Goal: Find specific page/section: Find specific page/section

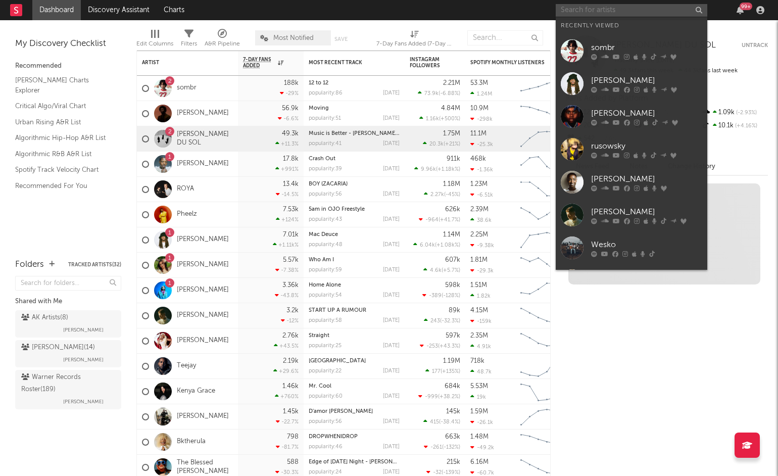
click at [632, 7] on input "text" at bounding box center [632, 10] width 152 height 13
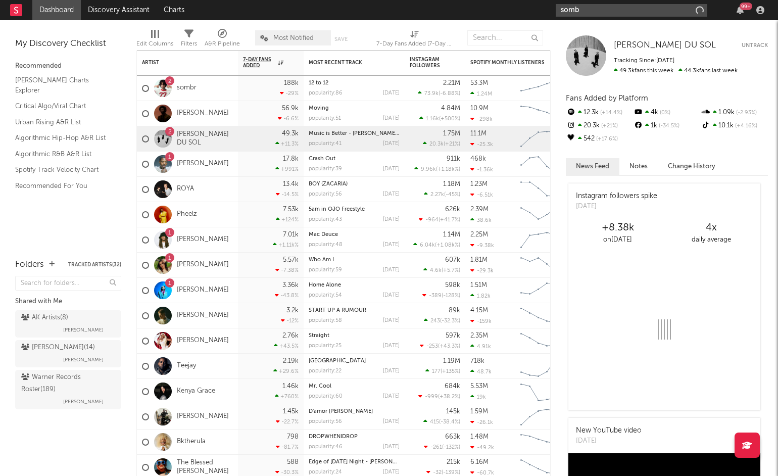
type input "sombr"
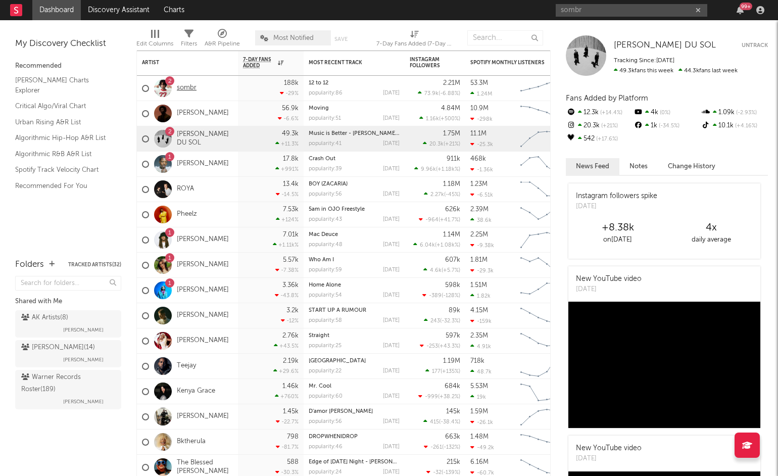
click at [188, 88] on link "sombr" at bounding box center [187, 88] width 20 height 9
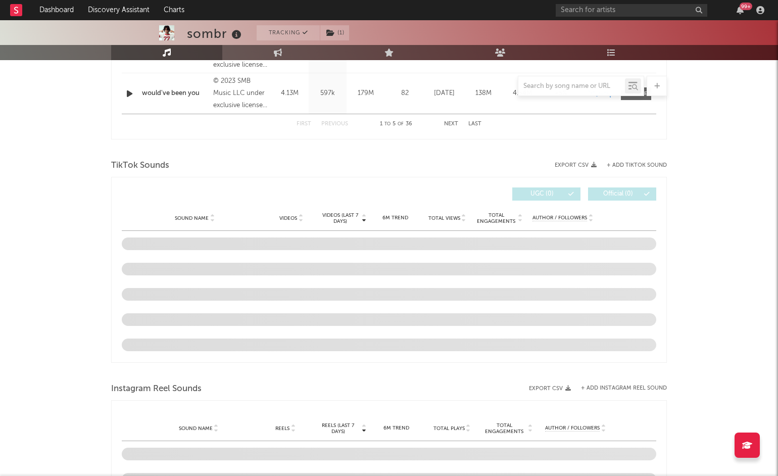
scroll to position [620, 0]
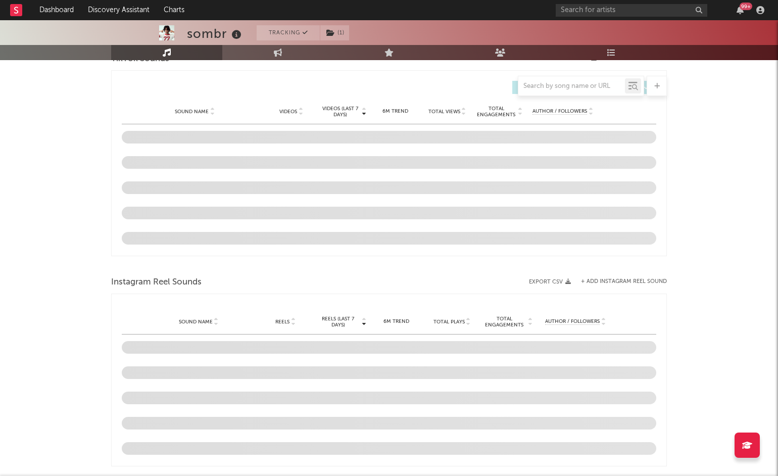
select select "6m"
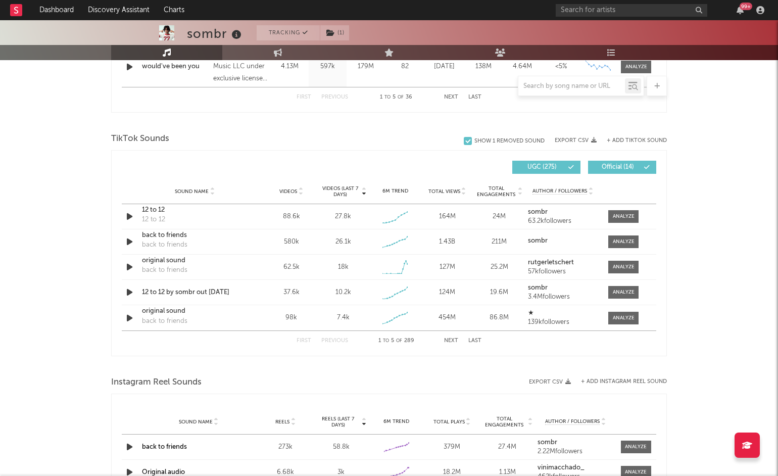
scroll to position [796, 0]
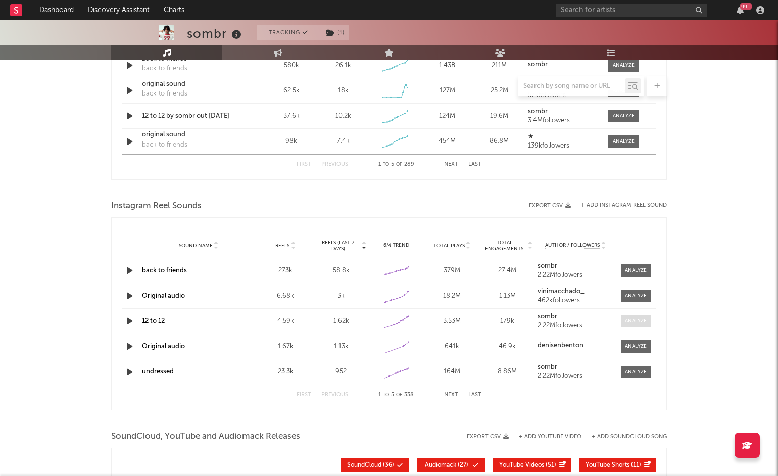
click at [645, 321] on div at bounding box center [636, 321] width 22 height 8
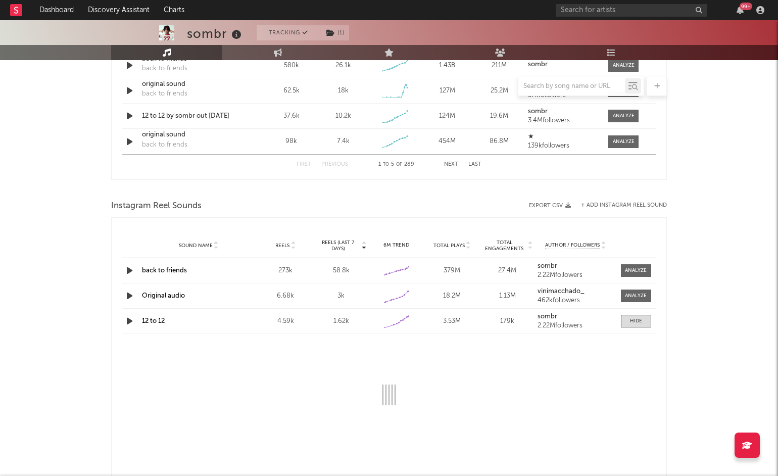
select select "1w"
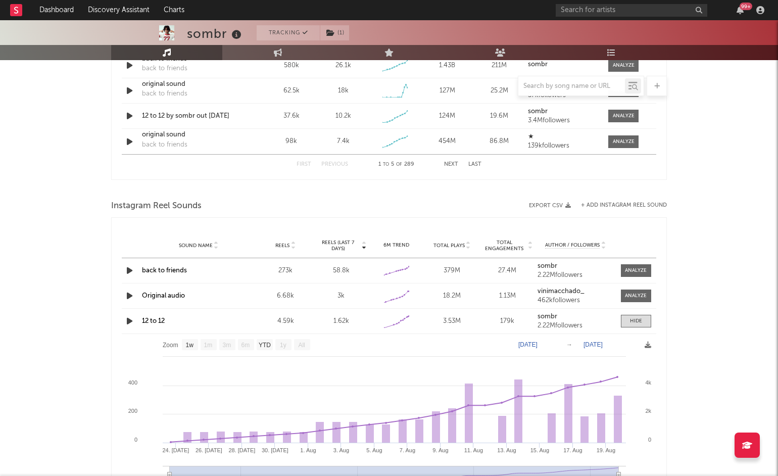
scroll to position [1010, 0]
